Goal: Navigation & Orientation: Understand site structure

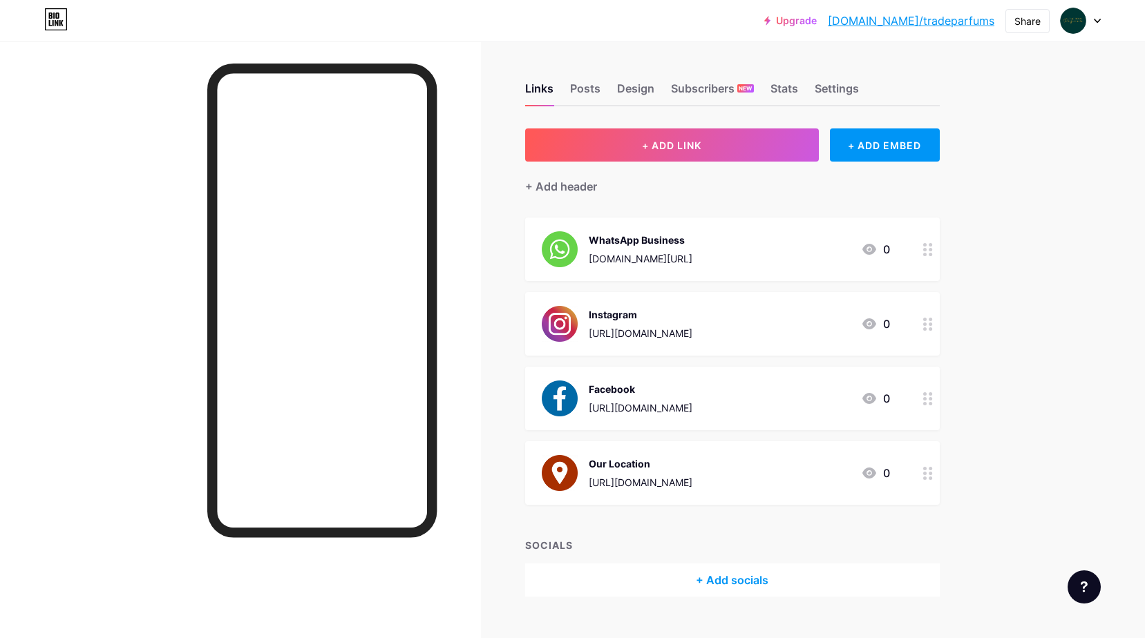
click at [1090, 137] on div "Upgrade [DOMAIN_NAME]/tradep... [DOMAIN_NAME]/tradeparfums Share Switch account…" at bounding box center [572, 333] width 1145 height 666
click at [1025, 21] on div "Share" at bounding box center [1027, 21] width 26 height 15
click at [925, 72] on div "Copy link" at bounding box center [912, 71] width 51 height 17
drag, startPoint x: 925, startPoint y: 72, endPoint x: 1051, endPoint y: 192, distance: 173.9
click at [1051, 192] on div "Upgrade [DOMAIN_NAME]/tradep... [DOMAIN_NAME]/tradeparfums Share Copied [URL][D…" at bounding box center [572, 333] width 1145 height 666
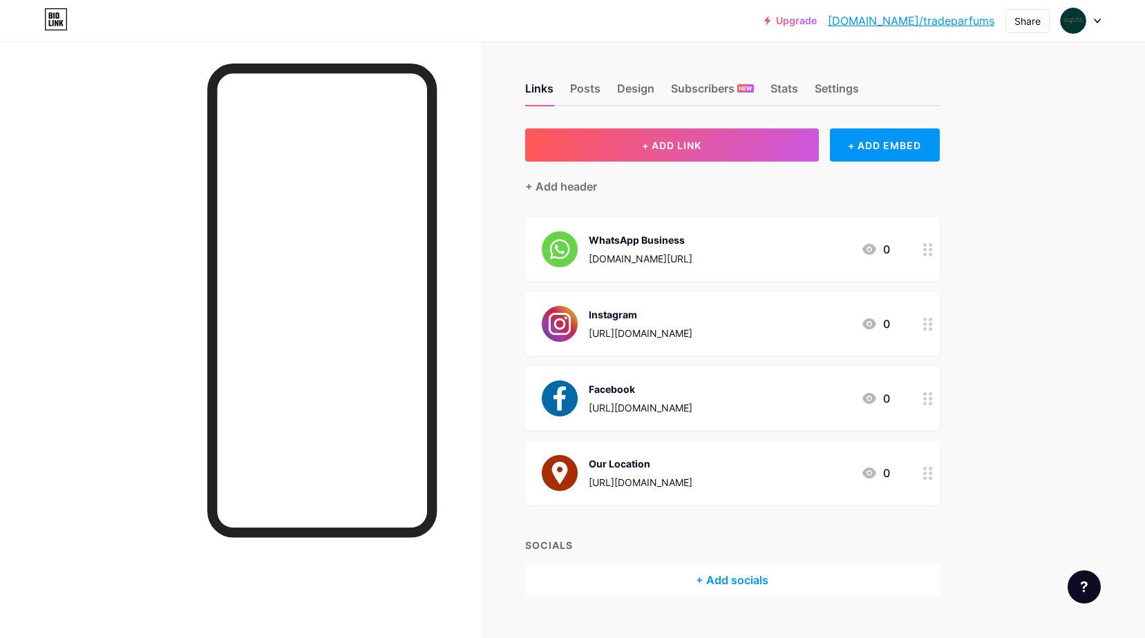
click at [59, 20] on icon at bounding box center [55, 19] width 23 height 22
click at [53, 21] on icon at bounding box center [52, 23] width 1 height 6
click at [1060, 135] on div "Upgrade [DOMAIN_NAME]/tradep... [DOMAIN_NAME]/tradeparfums Share Switch account…" at bounding box center [572, 333] width 1145 height 666
click at [53, 22] on icon at bounding box center [52, 23] width 1 height 6
click at [1099, 26] on div at bounding box center [1080, 20] width 40 height 25
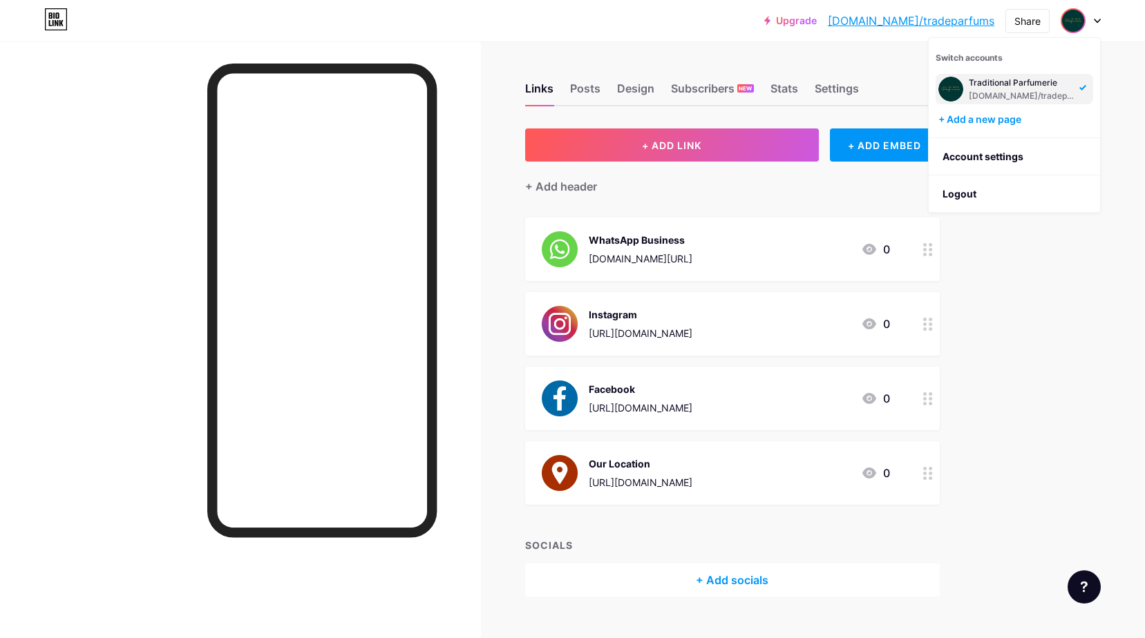
click at [1133, 119] on div "Upgrade [DOMAIN_NAME]/tradep... [DOMAIN_NAME]/tradeparfums Share Switch account…" at bounding box center [572, 333] width 1145 height 666
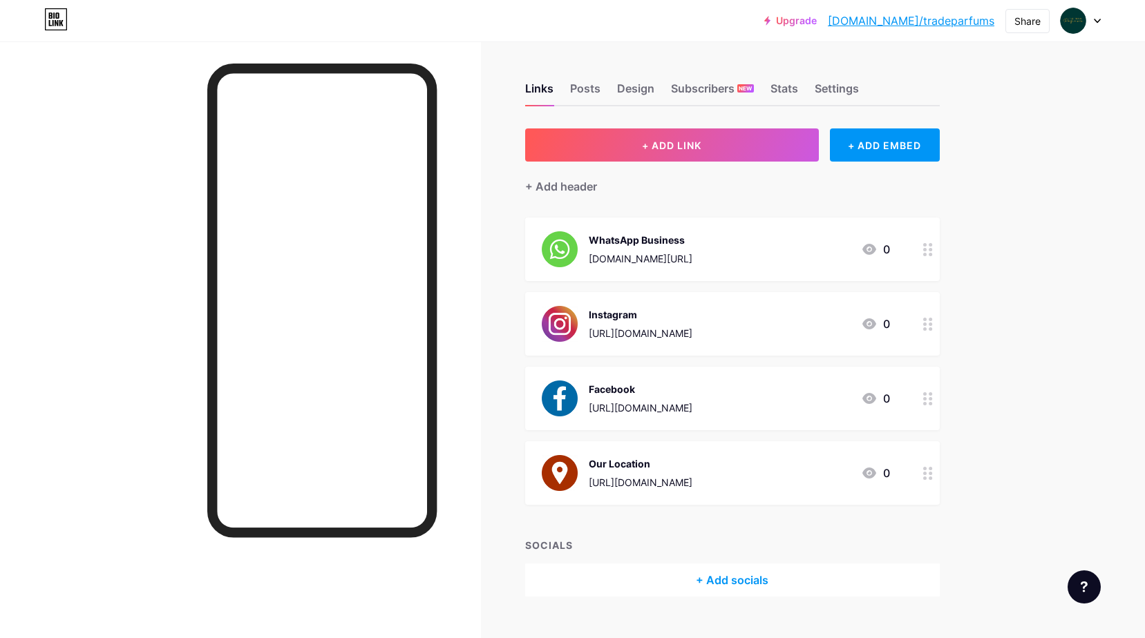
click at [1095, 21] on icon at bounding box center [1097, 20] width 6 height 3
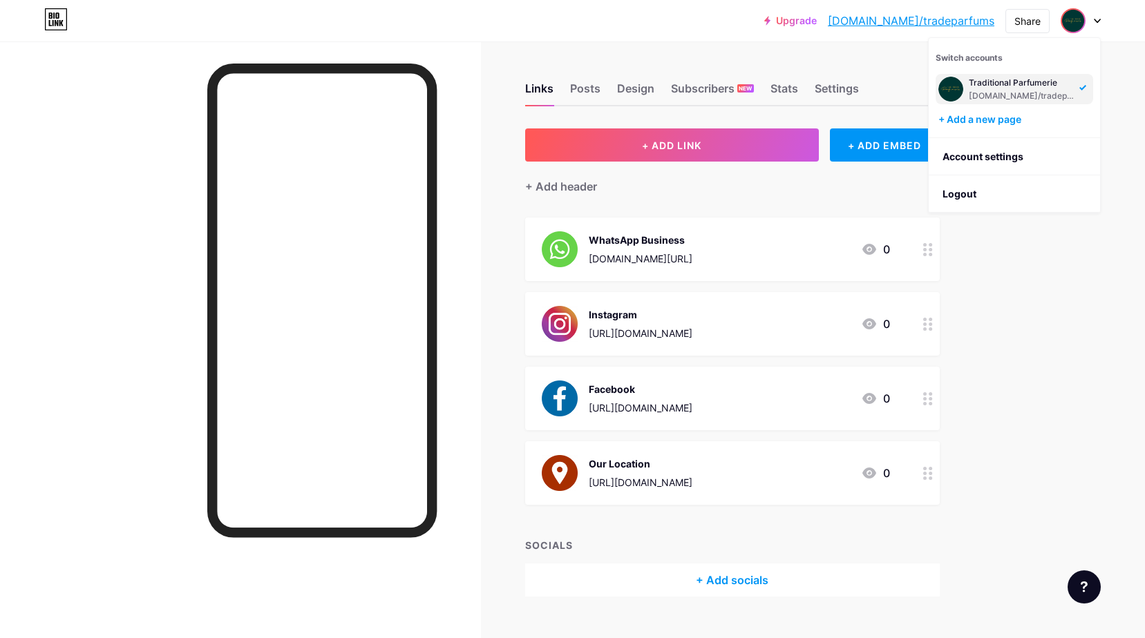
click at [1125, 99] on div "Upgrade [DOMAIN_NAME]/tradep... [DOMAIN_NAME]/tradeparfums Share Switch account…" at bounding box center [572, 333] width 1145 height 666
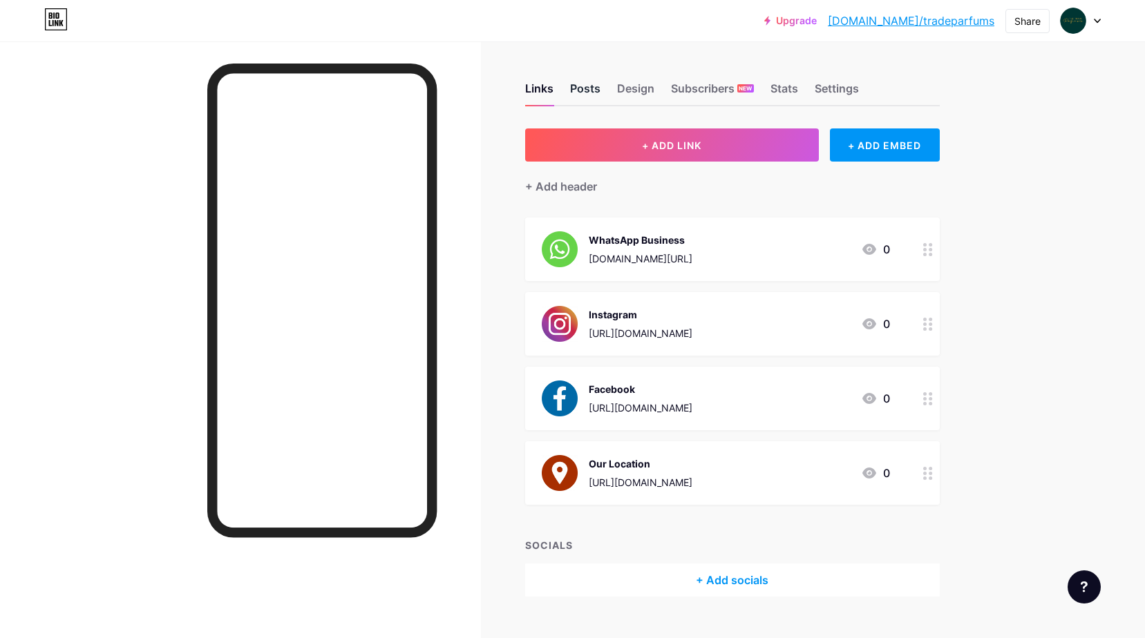
click at [587, 88] on div "Posts" at bounding box center [585, 92] width 30 height 25
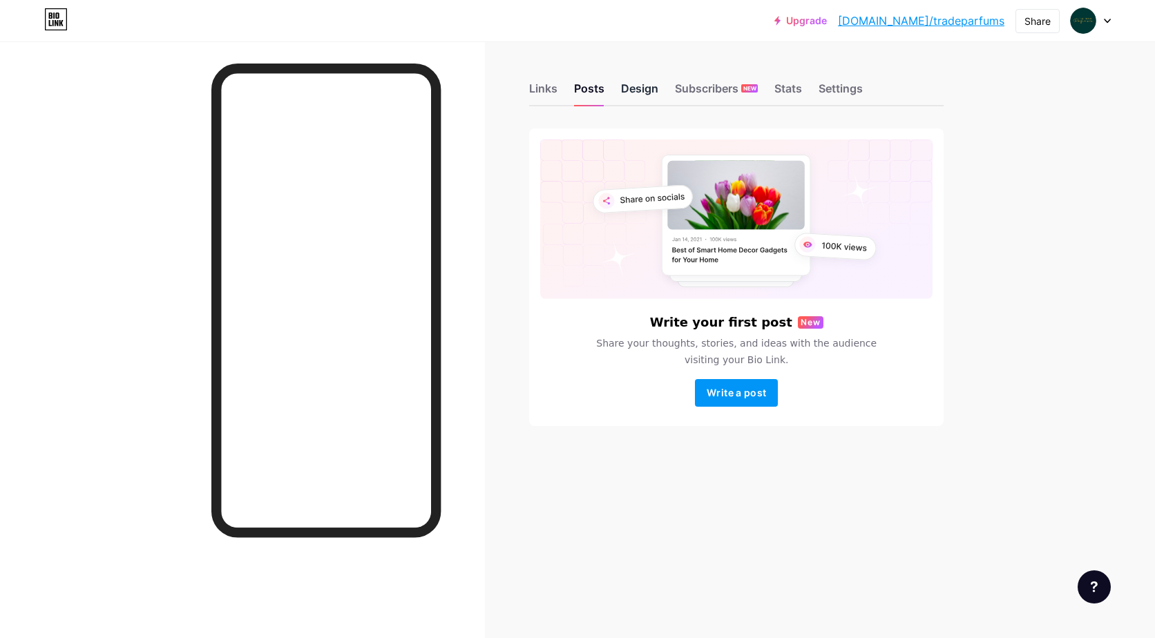
click at [629, 88] on div "Design" at bounding box center [639, 92] width 37 height 25
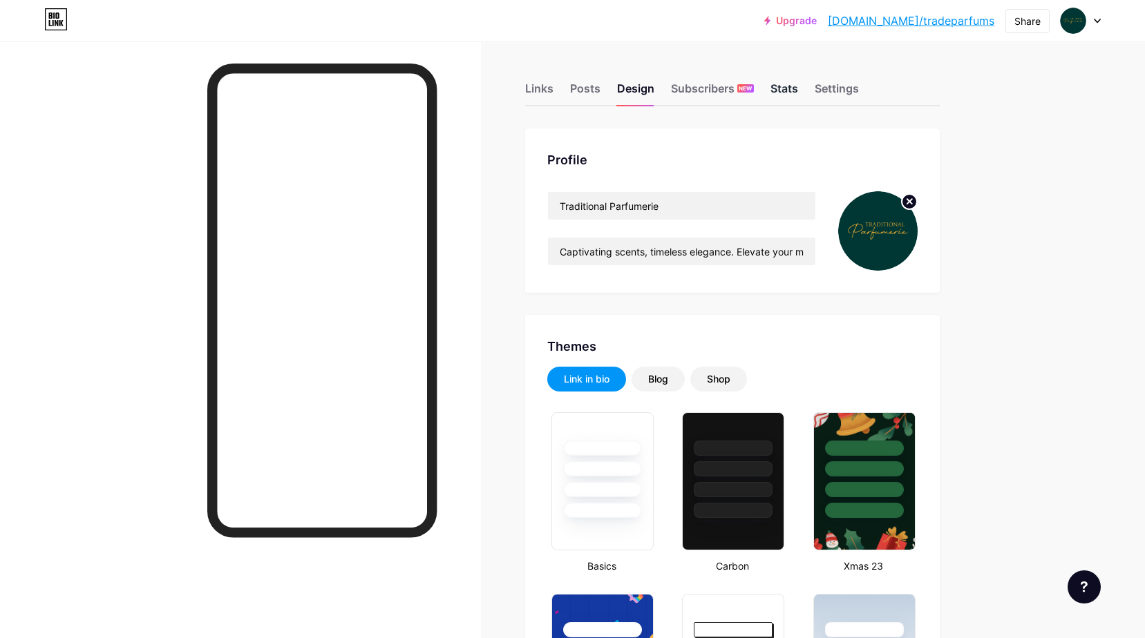
click at [798, 89] on div "Stats" at bounding box center [784, 92] width 28 height 25
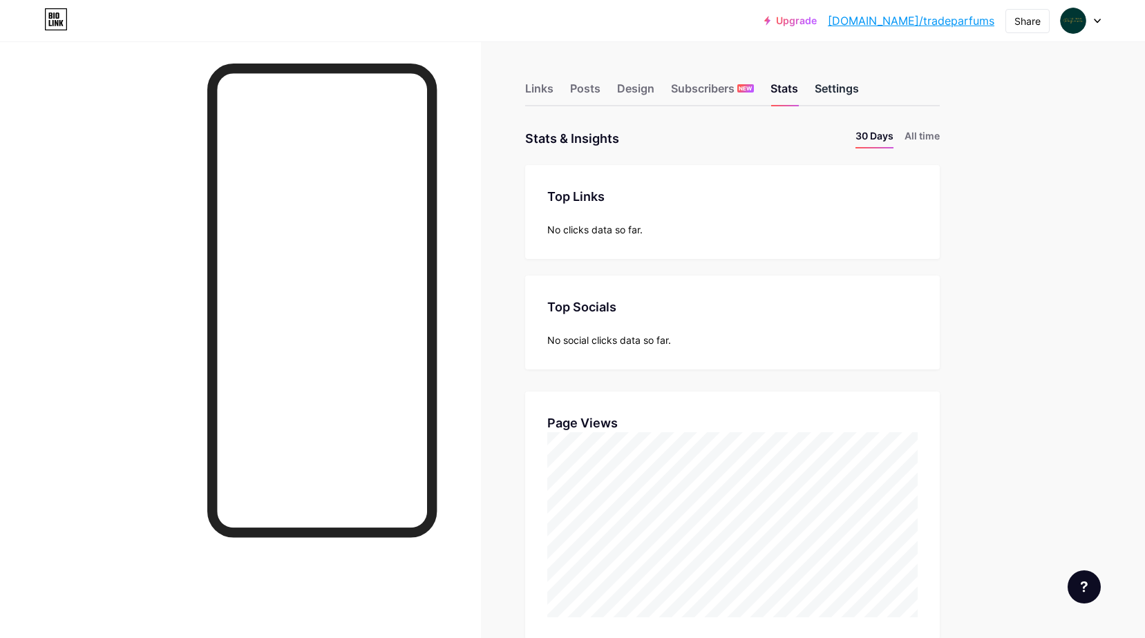
click at [828, 90] on div "Settings" at bounding box center [836, 92] width 44 height 25
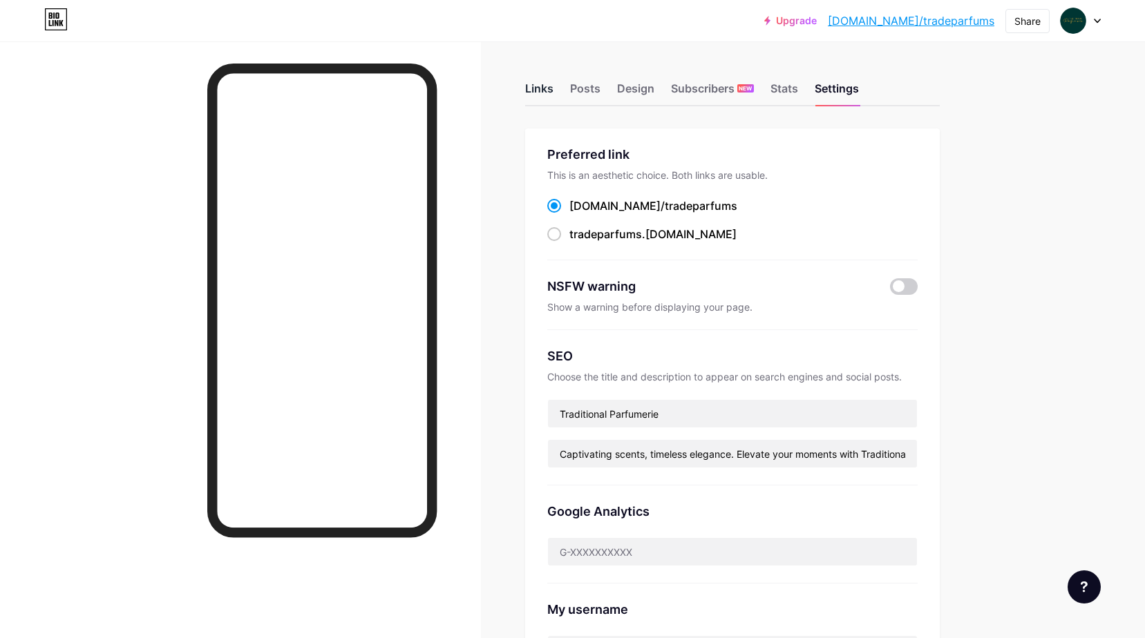
click at [538, 89] on div "Links" at bounding box center [539, 92] width 28 height 25
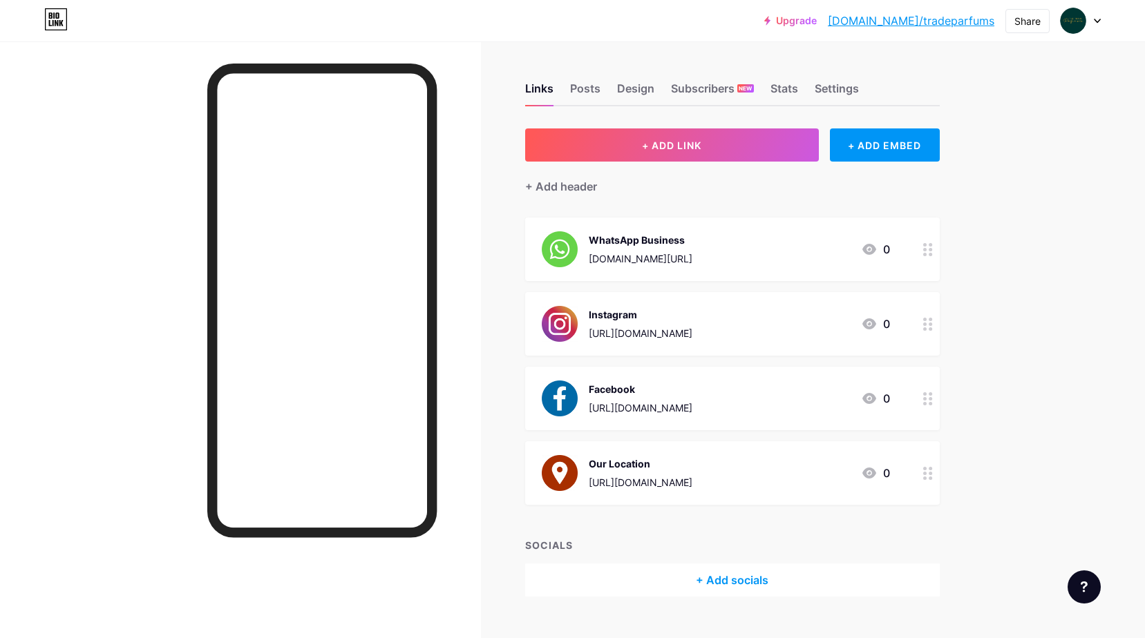
click at [1037, 88] on div "Upgrade [DOMAIN_NAME]/tradep... [DOMAIN_NAME]/tradeparfums Share Switch account…" at bounding box center [572, 333] width 1145 height 666
